Goal: Information Seeking & Learning: Understand process/instructions

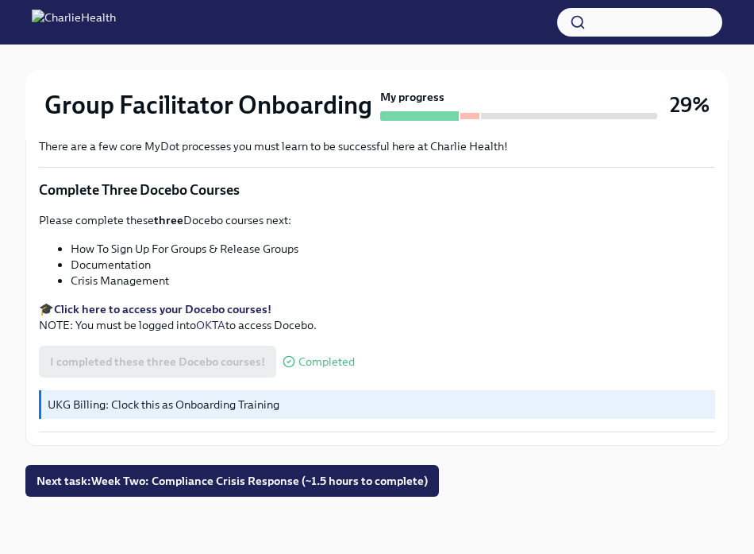
scroll to position [774, 0]
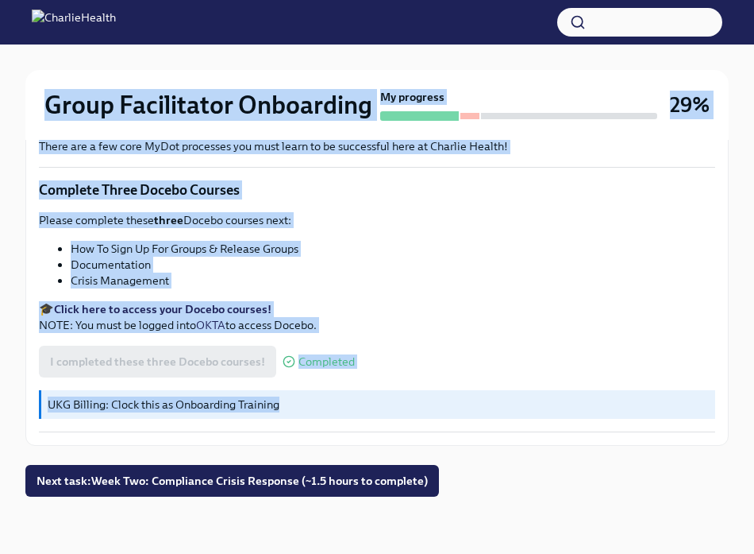
drag, startPoint x: 41, startPoint y: 102, endPoint x: 380, endPoint y: 421, distance: 465.2
click at [37, 123] on div "Group Facilitator Onboarding My progress 29%" at bounding box center [377, 105] width 704 height 70
drag, startPoint x: 38, startPoint y: 99, endPoint x: 347, endPoint y: 411, distance: 438.6
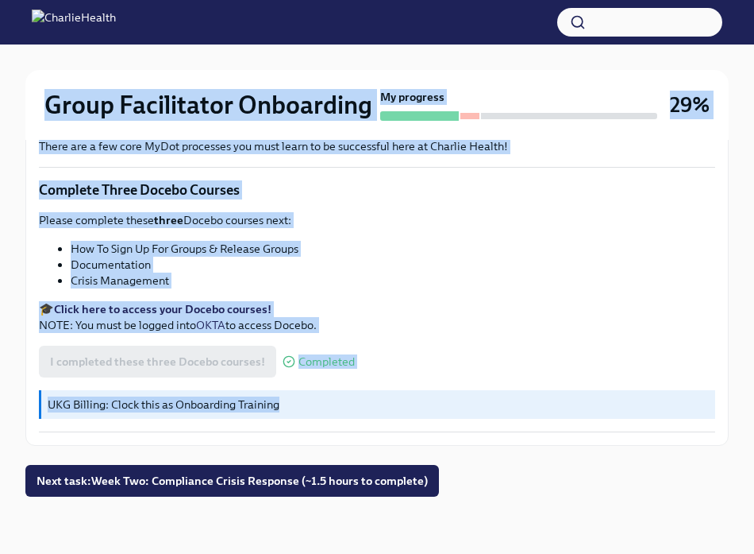
click at [347, 411] on p "UKG Billing: Clock this as Onboarding Training" at bounding box center [379, 404] width 662 height 16
drag, startPoint x: 47, startPoint y: 104, endPoint x: 410, endPoint y: 435, distance: 491.3
click at [412, 365] on div "I completed these three Docebo courses! Completed" at bounding box center [377, 361] width 677 height 32
drag, startPoint x: 41, startPoint y: 87, endPoint x: 359, endPoint y: 426, distance: 464.1
